Goal: Navigation & Orientation: Find specific page/section

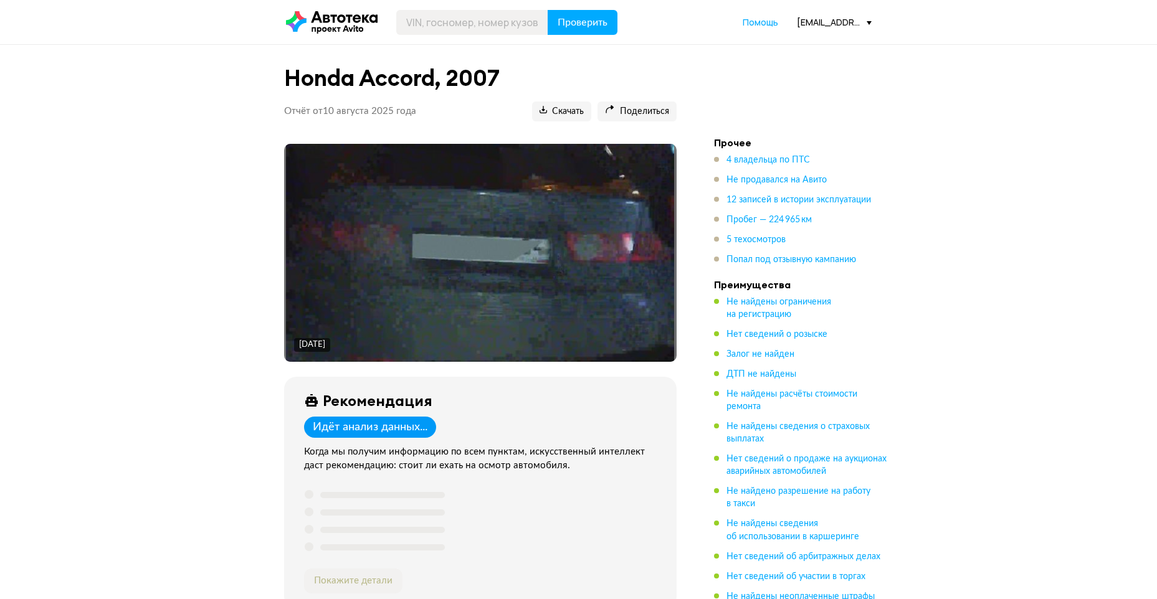
click at [849, 17] on div "[EMAIL_ADDRESS][DOMAIN_NAME]" at bounding box center [834, 22] width 75 height 12
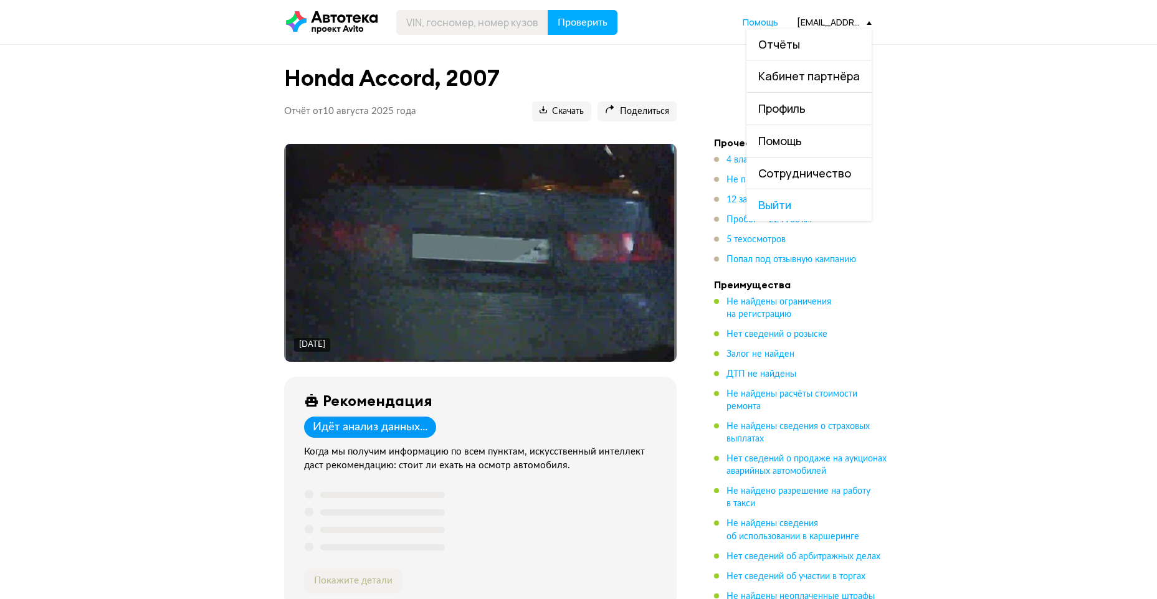
click at [840, 45] on link "Отчёты" at bounding box center [808, 45] width 125 height 32
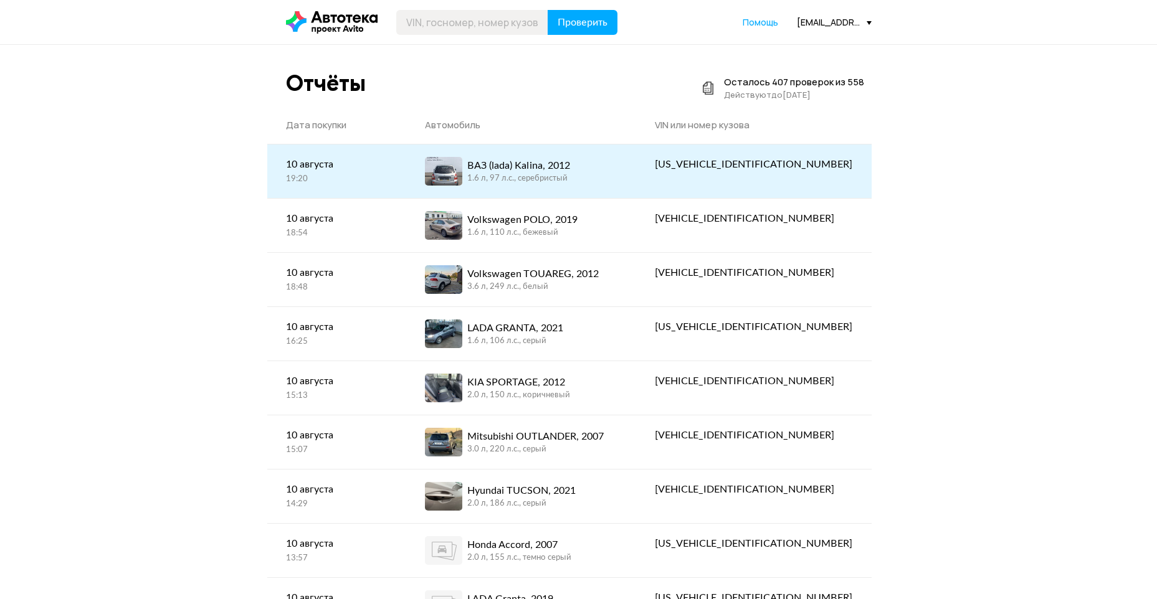
click at [617, 176] on div "ВАЗ (lada) [PERSON_NAME], 2012 1.6 л, 97 л.c., серебристый" at bounding box center [521, 171] width 193 height 29
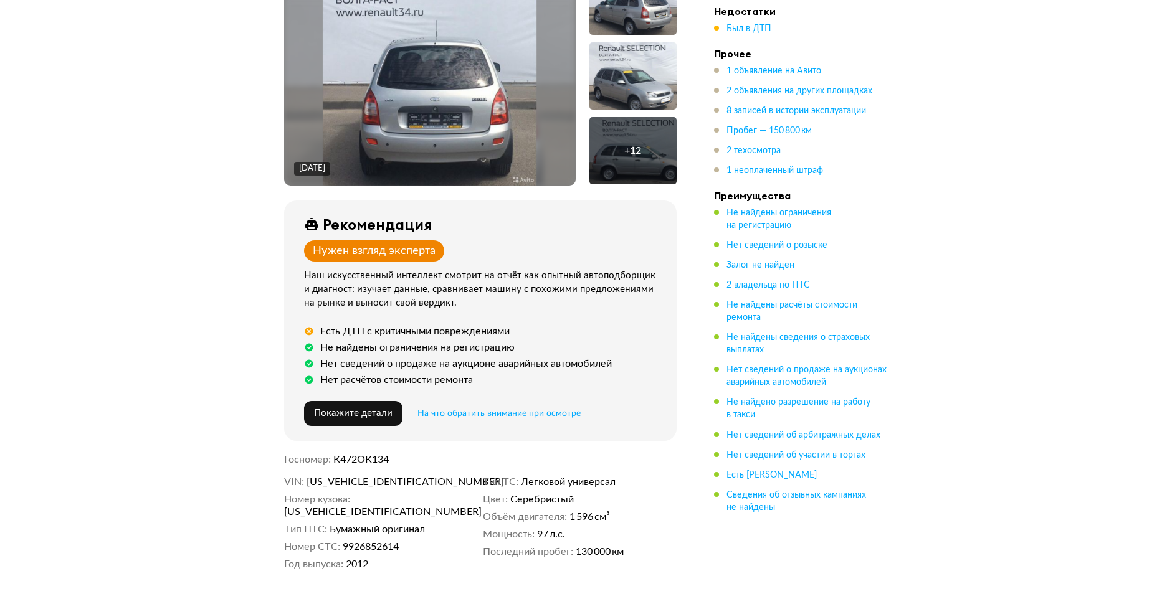
scroll to position [187, 0]
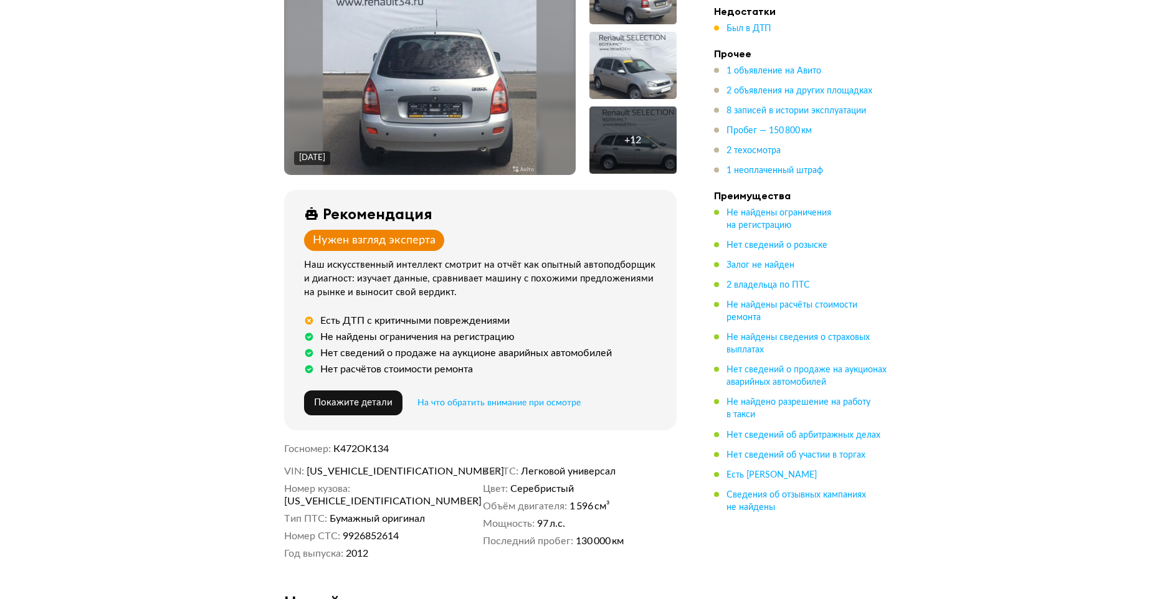
click at [379, 468] on span "[US_VEHICLE_IDENTIFICATION_NUMBER]" at bounding box center [378, 471] width 143 height 12
copy span "[US_VEHICLE_IDENTIFICATION_NUMBER]"
